Goal: Task Accomplishment & Management: Use online tool/utility

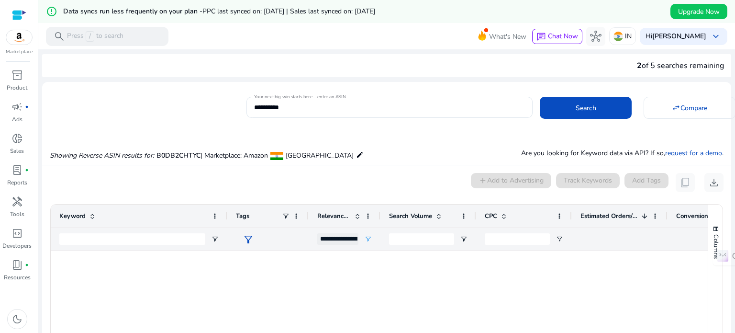
scroll to position [385, 0]
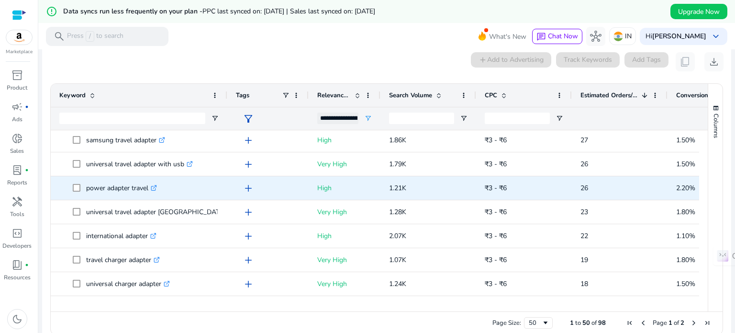
click at [156, 187] on icon at bounding box center [154, 186] width 3 height 3
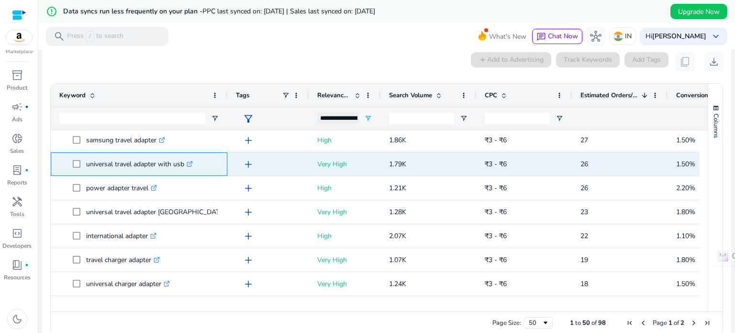
click at [192, 162] on icon at bounding box center [190, 162] width 3 height 3
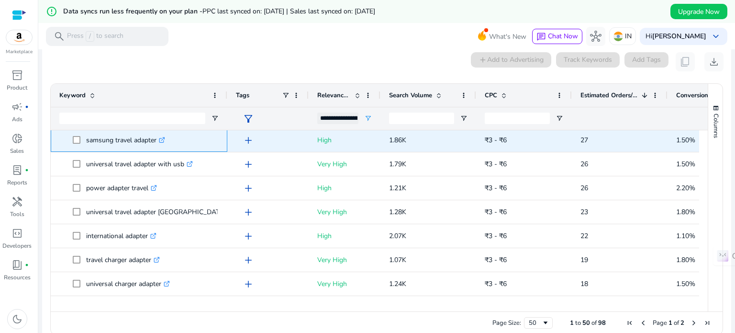
click at [163, 139] on icon ".st0{fill:#2c8af8}" at bounding box center [162, 140] width 6 height 6
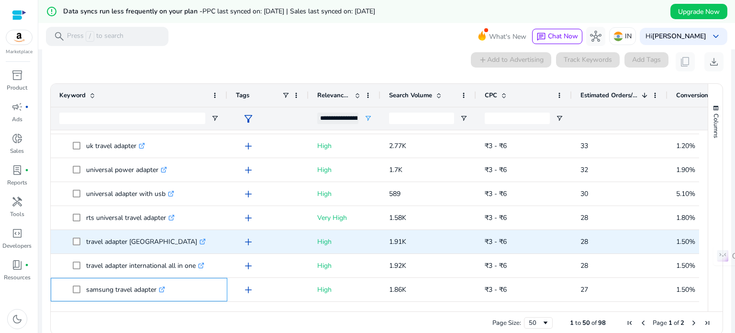
scroll to position [233, 0]
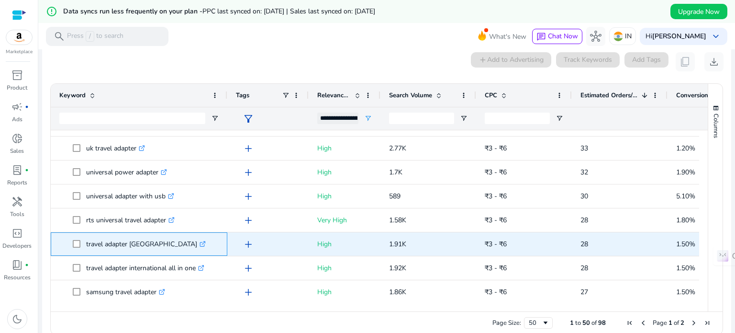
click at [202, 243] on icon at bounding box center [203, 242] width 3 height 3
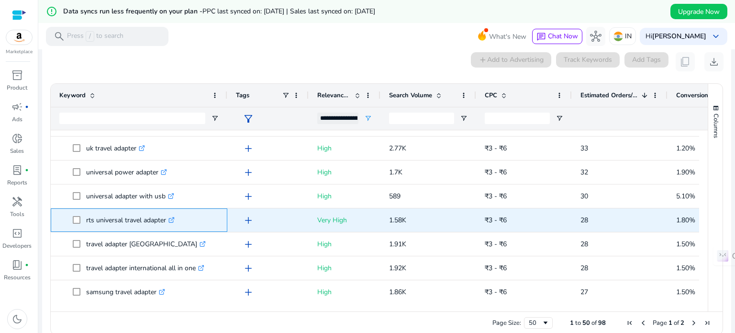
click at [174, 219] on icon at bounding box center [172, 218] width 3 height 3
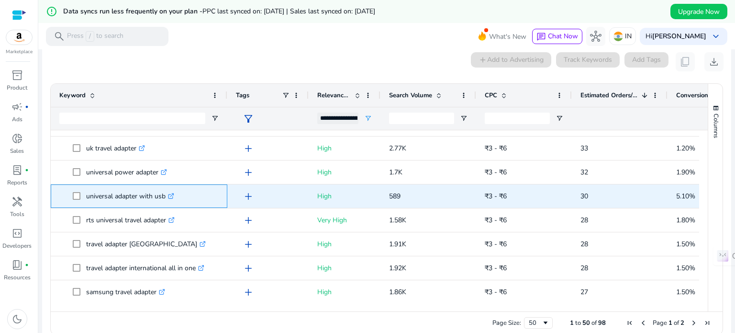
click at [174, 194] on icon ".st0{fill:#2c8af8}" at bounding box center [171, 196] width 6 height 6
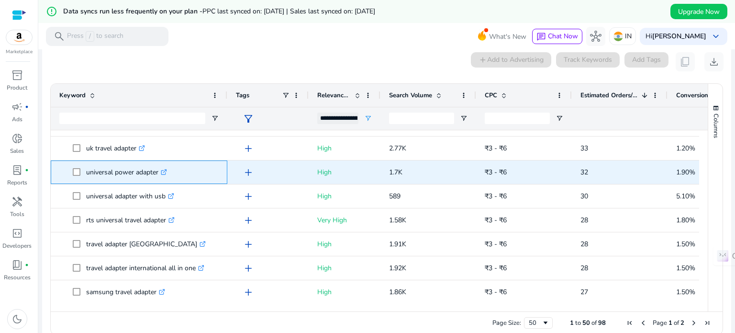
click at [163, 171] on icon at bounding box center [163, 172] width 5 height 5
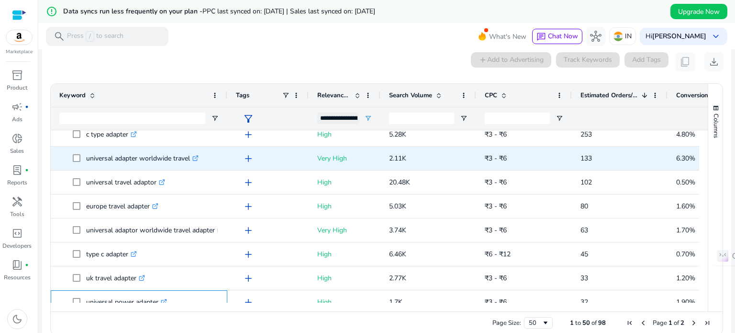
scroll to position [103, 0]
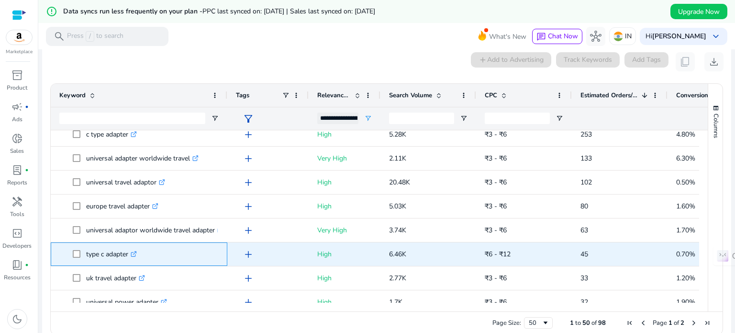
click at [136, 253] on icon ".st0{fill:#2c8af8}" at bounding box center [134, 254] width 6 height 6
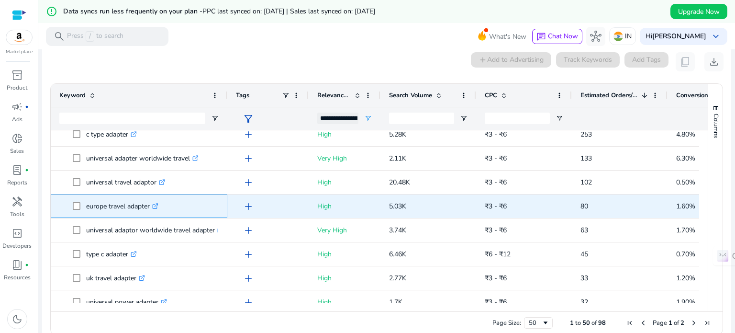
click at [157, 204] on icon ".st0{fill:#2c8af8}" at bounding box center [155, 206] width 6 height 6
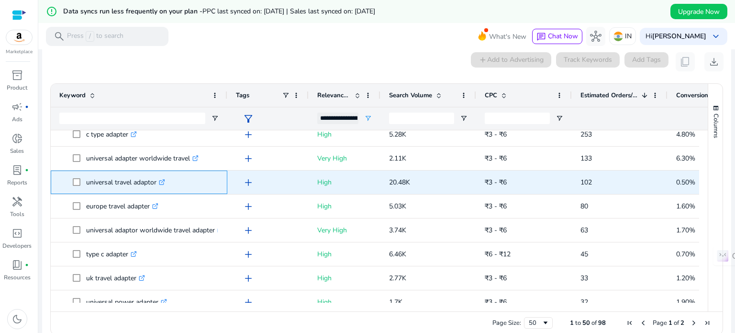
click at [165, 179] on icon ".st0{fill:#2c8af8}" at bounding box center [162, 182] width 6 height 6
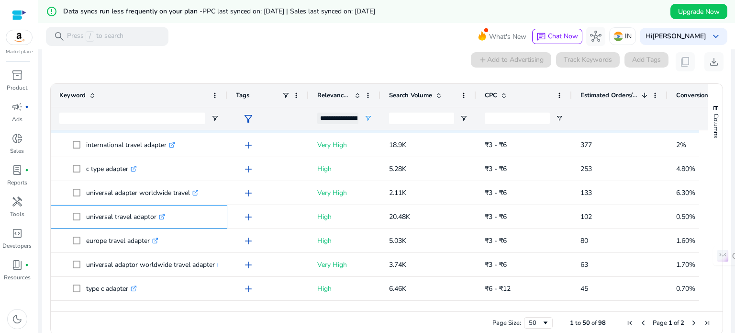
scroll to position [69, 0]
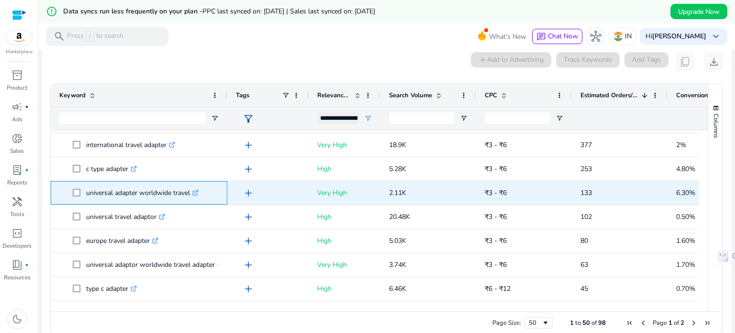
click at [197, 190] on icon ".st0{fill:#2c8af8}" at bounding box center [195, 192] width 6 height 6
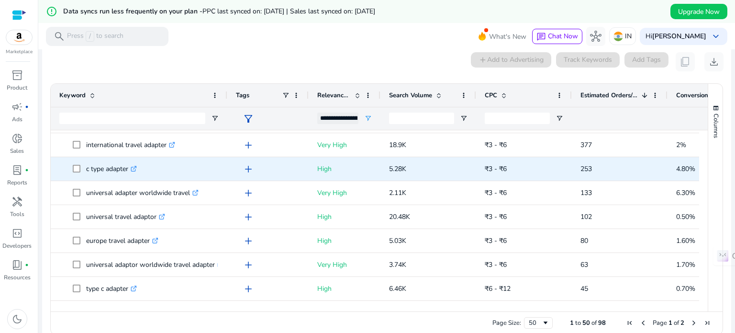
click at [136, 169] on icon ".st0{fill:#2c8af8}" at bounding box center [134, 169] width 6 height 6
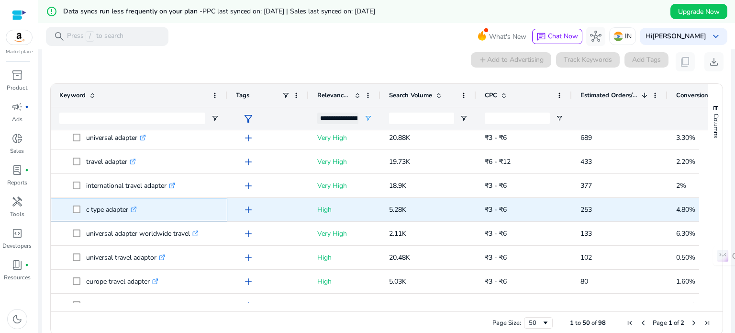
scroll to position [5, 0]
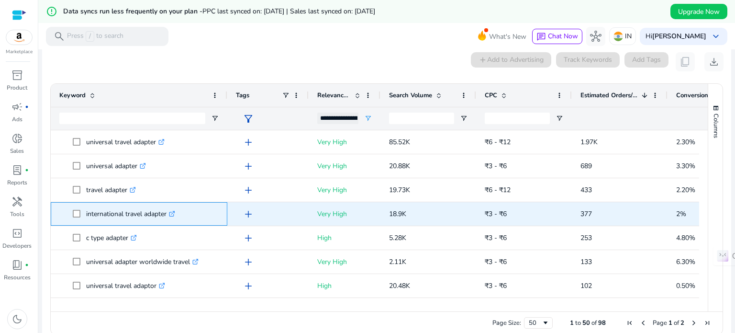
click at [175, 211] on icon at bounding box center [172, 212] width 3 height 3
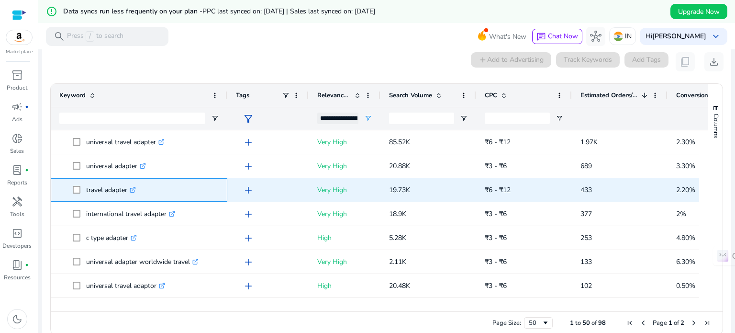
click at [135, 188] on icon ".st0{fill:#2c8af8}" at bounding box center [133, 190] width 6 height 6
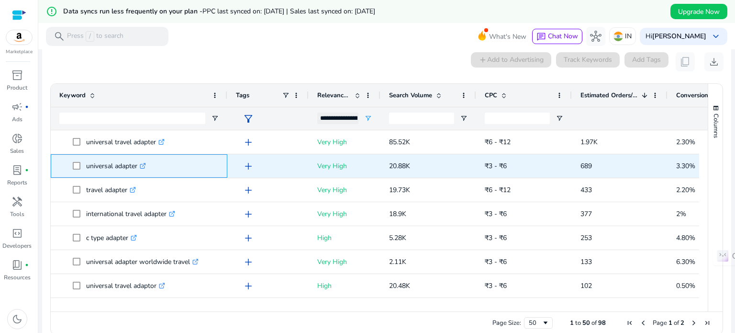
click at [144, 163] on icon ".st0{fill:#2c8af8}" at bounding box center [143, 166] width 6 height 6
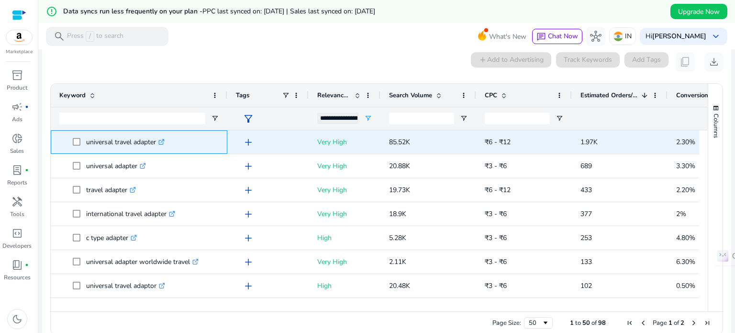
click at [161, 139] on icon ".st0{fill:#2c8af8}" at bounding box center [161, 142] width 6 height 6
